Goal: Transaction & Acquisition: Purchase product/service

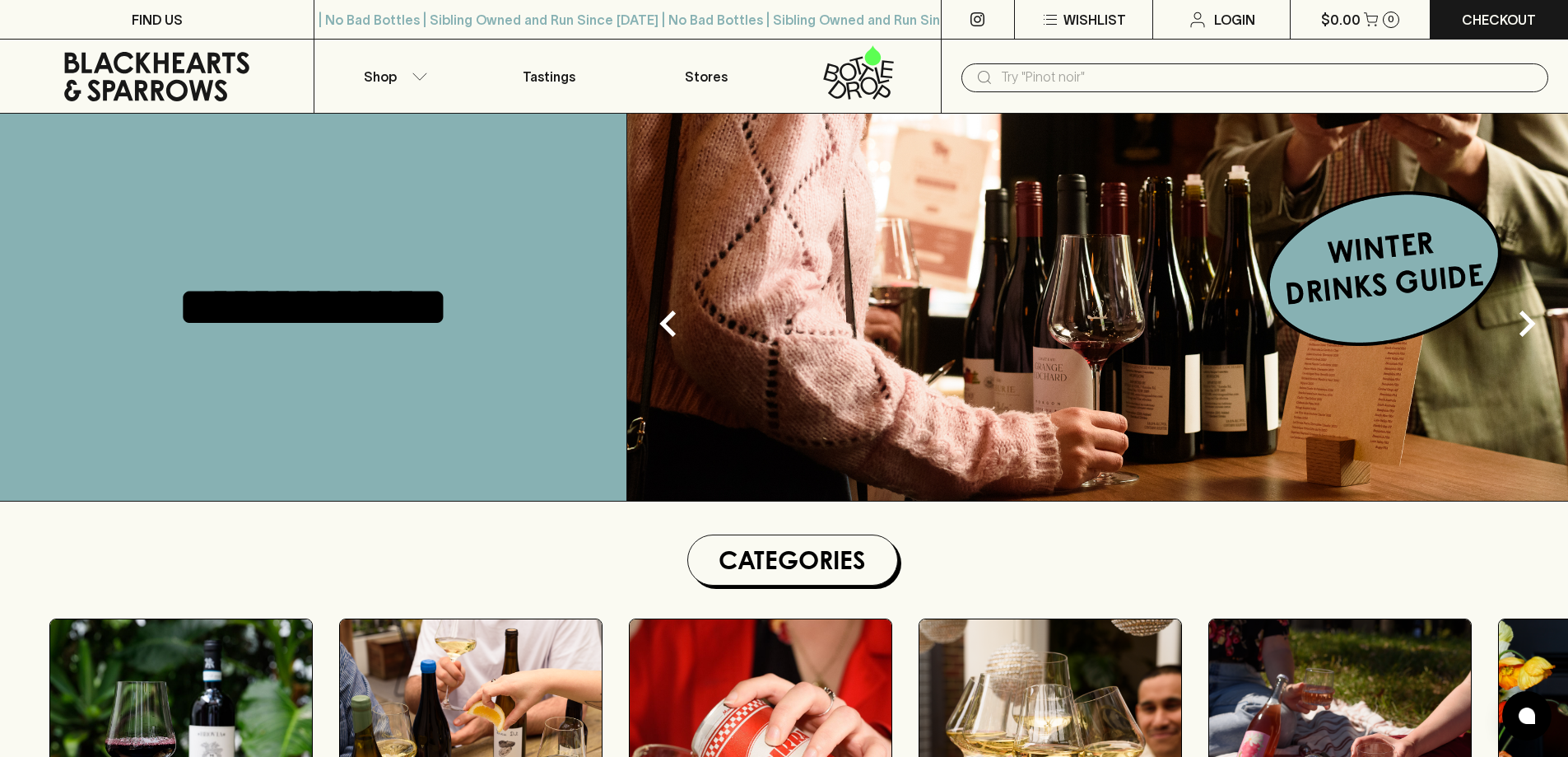
click at [1028, 74] on input "text" at bounding box center [1268, 77] width 534 height 26
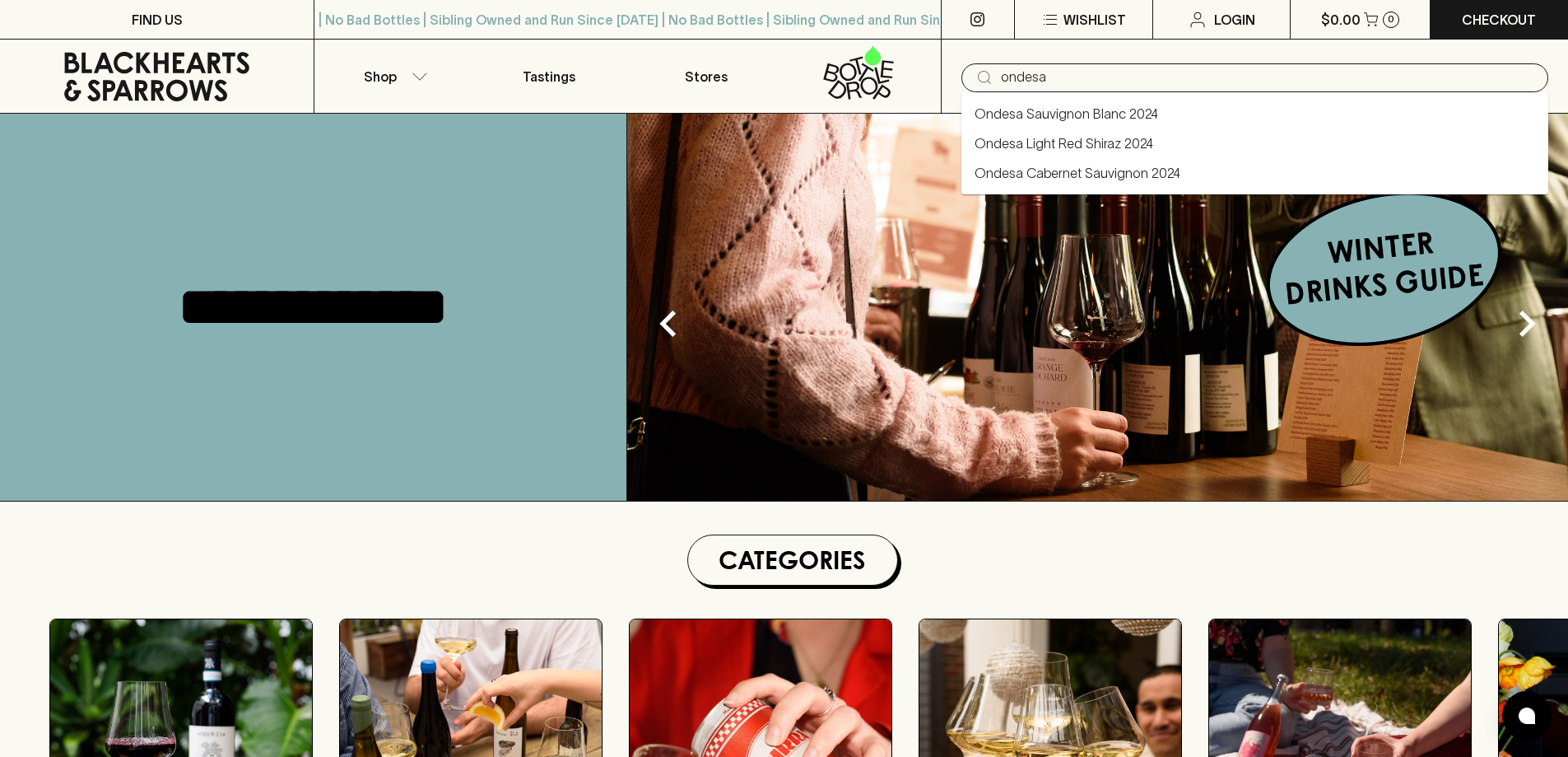
click at [1064, 176] on link "Ondesa Cabernet Sauvignon 2024" at bounding box center [1077, 173] width 206 height 20
type input "Ondesa Cabernet Sauvignon 2024"
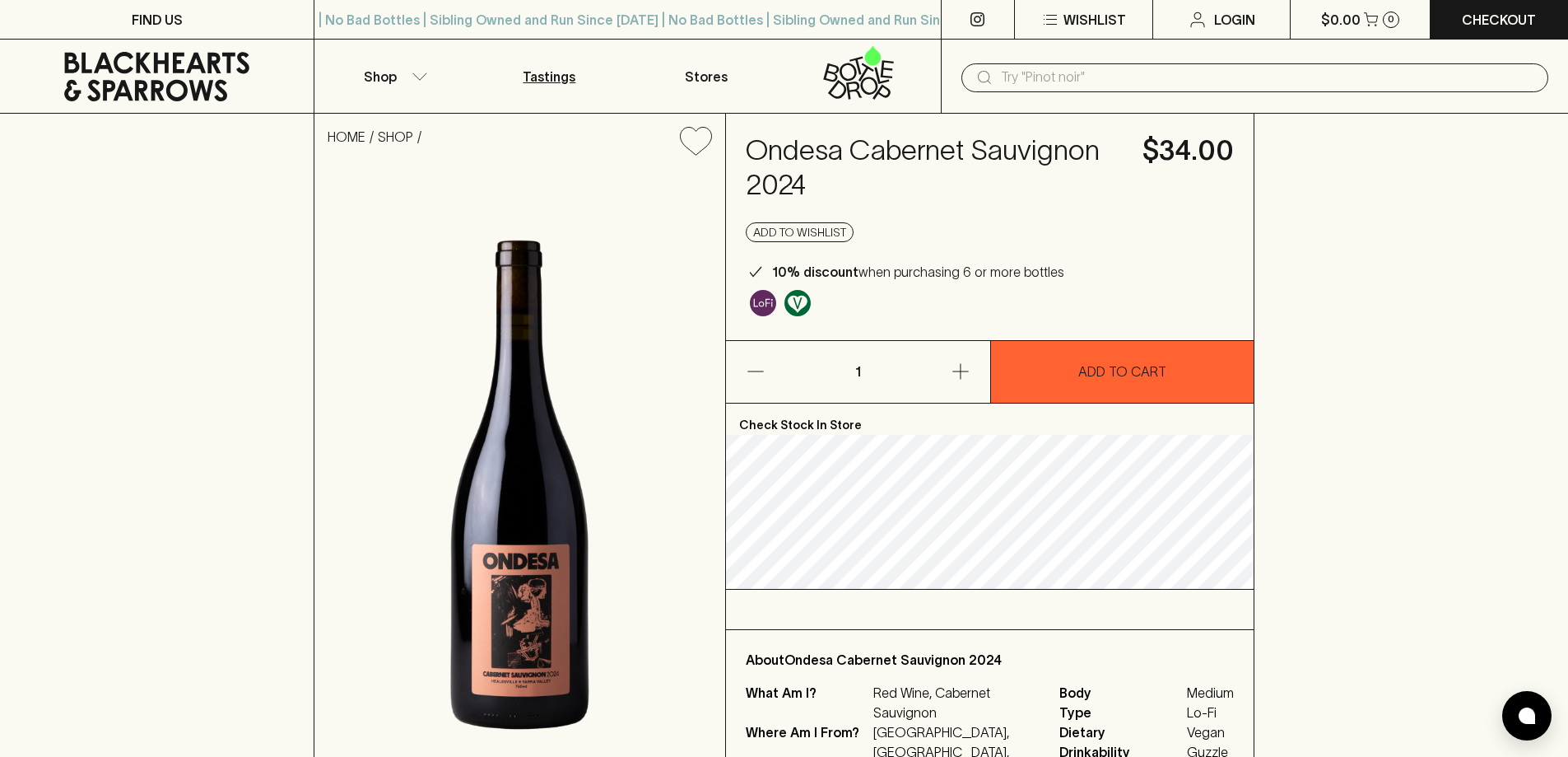
click at [550, 63] on link "Tastings" at bounding box center [549, 76] width 157 height 73
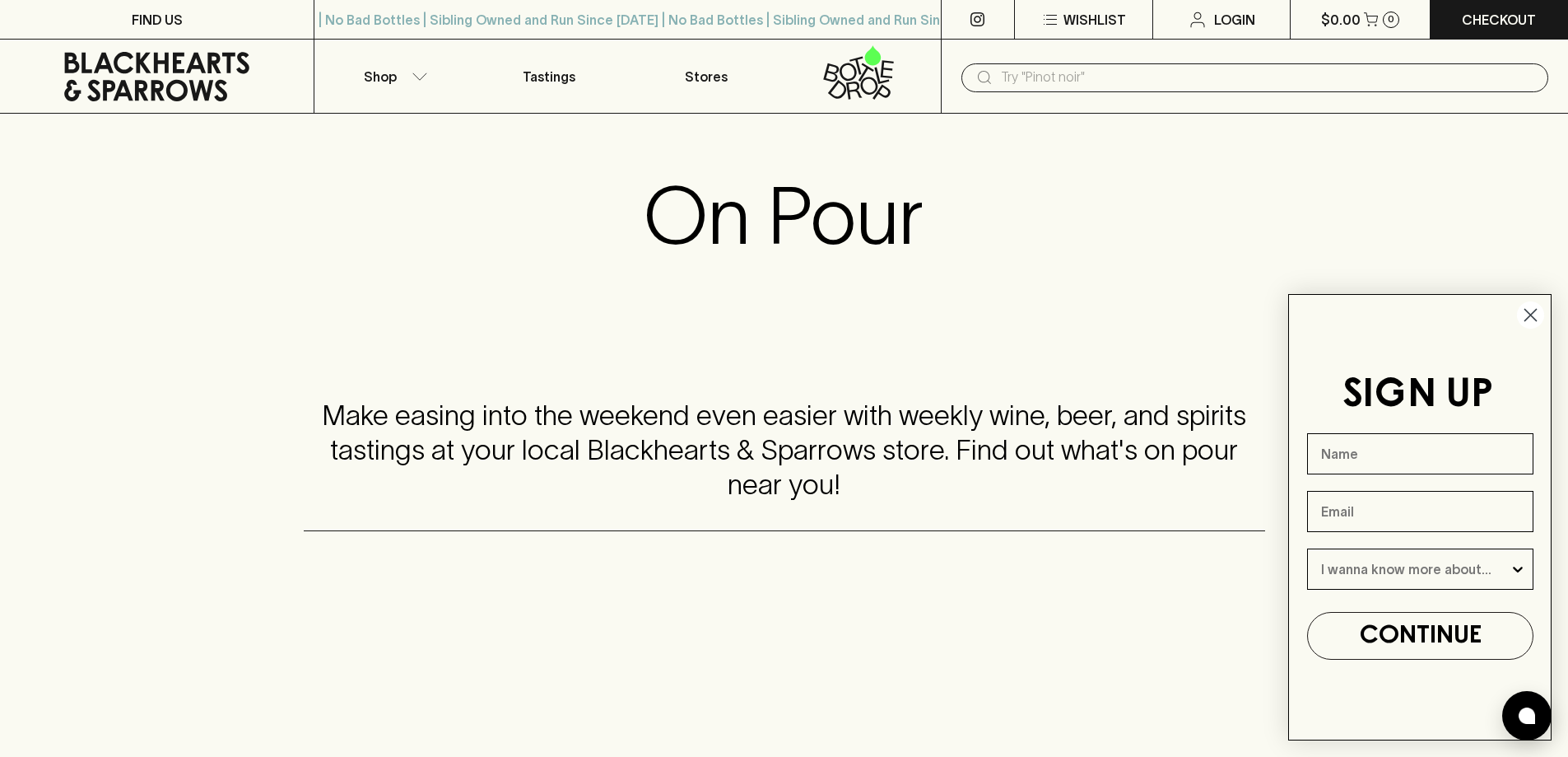
click at [206, 69] on icon at bounding box center [157, 76] width 289 height 50
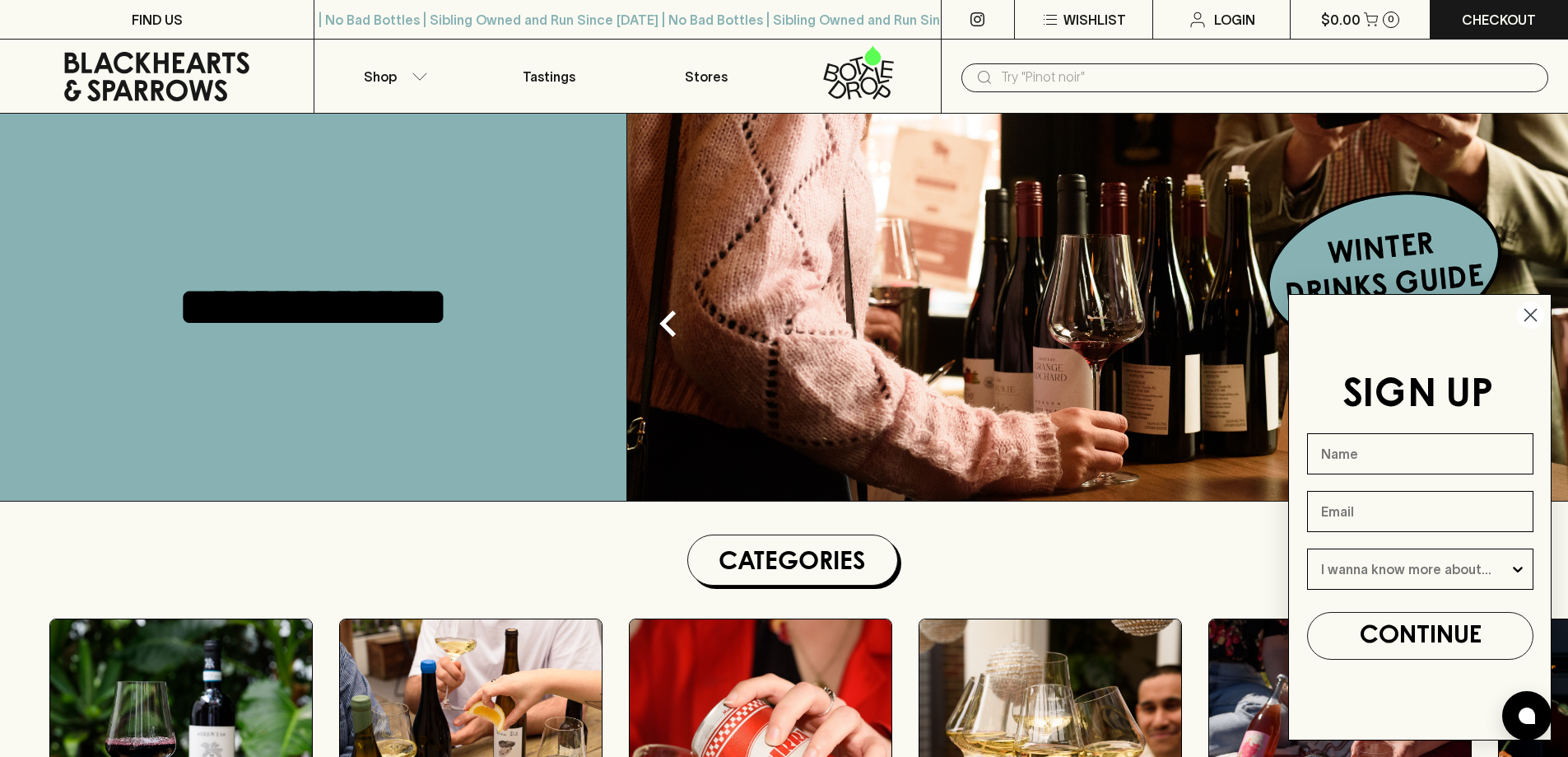
click at [1535, 310] on circle "Close dialog" at bounding box center [1531, 315] width 27 height 27
